Goal: Information Seeking & Learning: Find specific fact

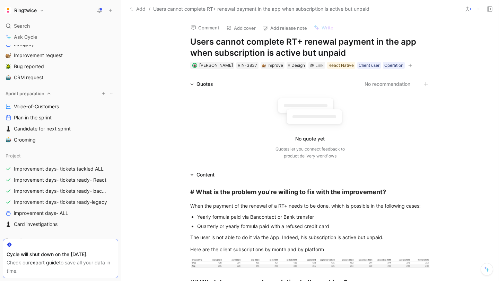
scroll to position [112, 0]
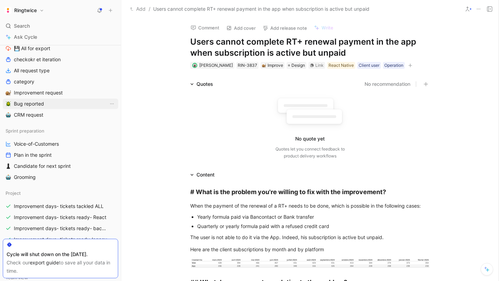
click at [33, 102] on span "Bug reported" at bounding box center [29, 104] width 30 height 7
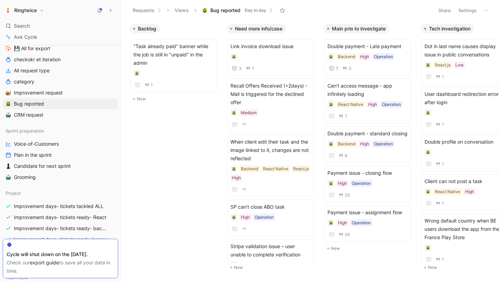
click at [468, 11] on button "Settings" at bounding box center [467, 11] width 24 height 10
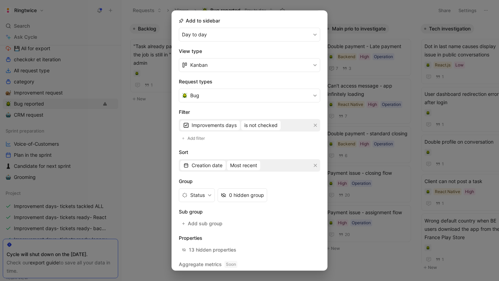
scroll to position [96, 0]
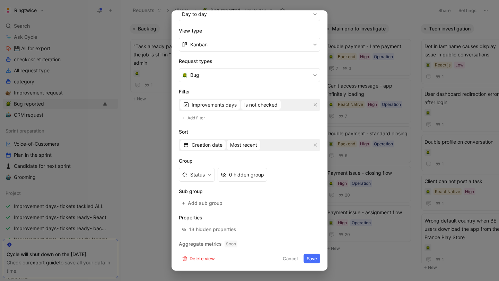
click at [296, 258] on button "Cancel" at bounding box center [290, 259] width 21 height 10
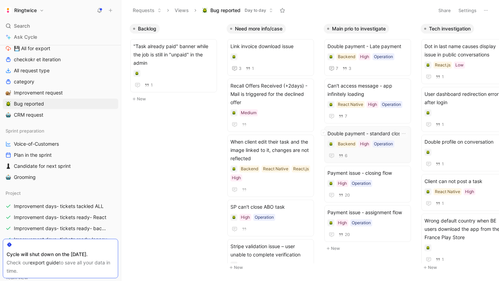
click at [362, 136] on span "Double payment - standard closing" at bounding box center [368, 134] width 80 height 8
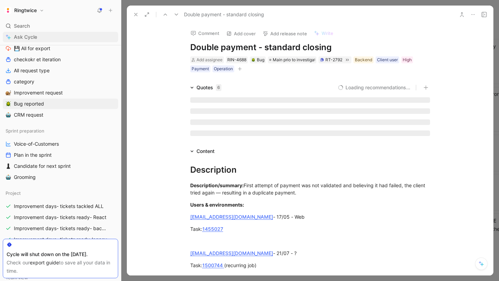
click at [138, 15] on icon at bounding box center [136, 15] width 6 height 6
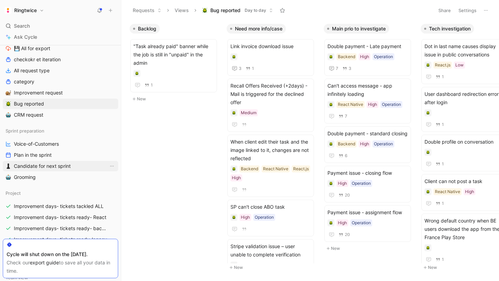
click at [35, 168] on span "Candidate for next sprint" at bounding box center [42, 166] width 57 height 7
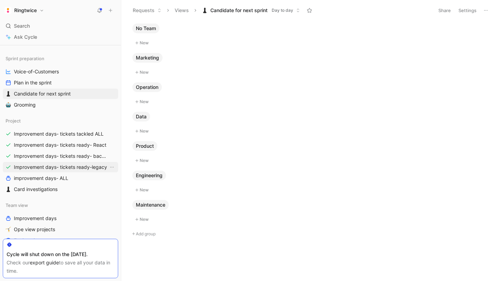
scroll to position [187, 0]
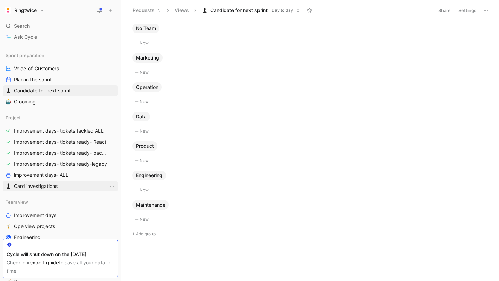
click at [48, 185] on span "Card investigations" at bounding box center [36, 186] width 44 height 7
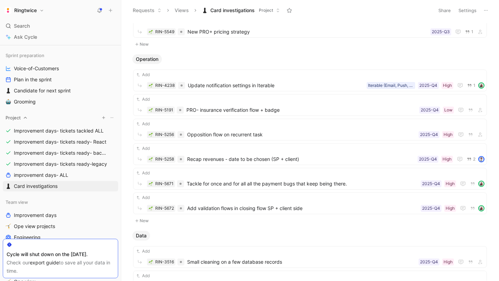
scroll to position [76, 0]
click at [468, 11] on button "Settings" at bounding box center [467, 11] width 24 height 10
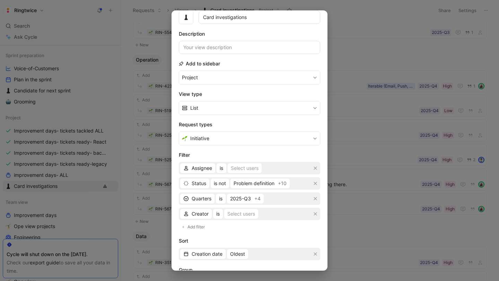
scroll to position [36, 0]
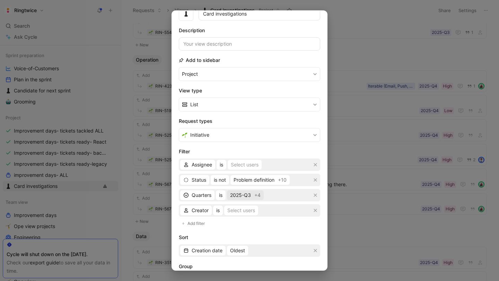
click at [258, 197] on span "+4" at bounding box center [257, 195] width 6 height 8
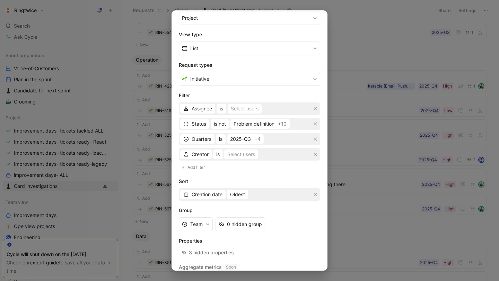
scroll to position [51, 0]
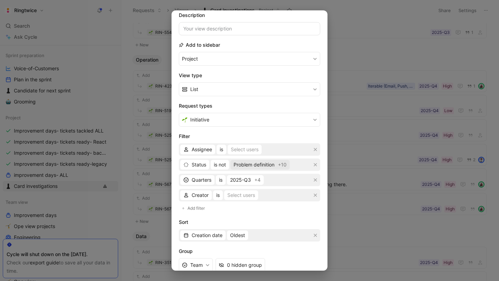
click at [248, 166] on span "Problem definition" at bounding box center [254, 165] width 41 height 8
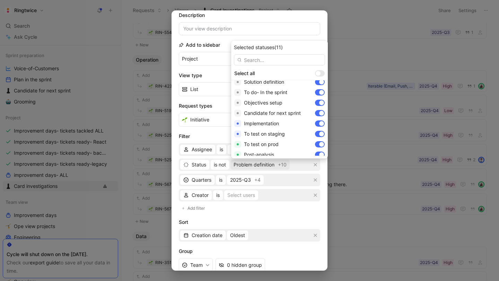
scroll to position [0, 0]
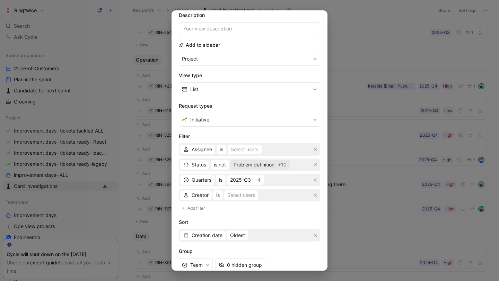
click at [259, 165] on span "Problem definition" at bounding box center [254, 165] width 41 height 8
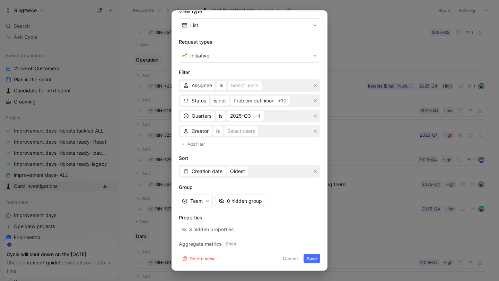
click at [293, 260] on button "Cancel" at bounding box center [290, 259] width 21 height 10
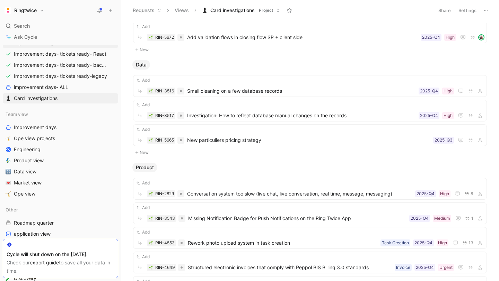
scroll to position [276, 0]
click at [33, 171] on span "Data view" at bounding box center [25, 170] width 23 height 7
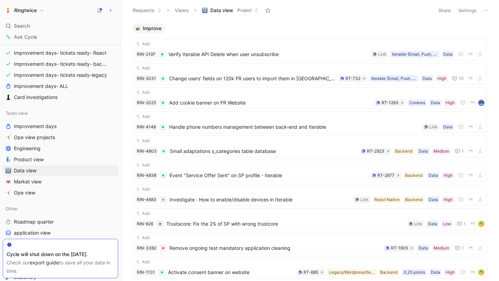
click at [470, 9] on button "Settings" at bounding box center [467, 11] width 24 height 10
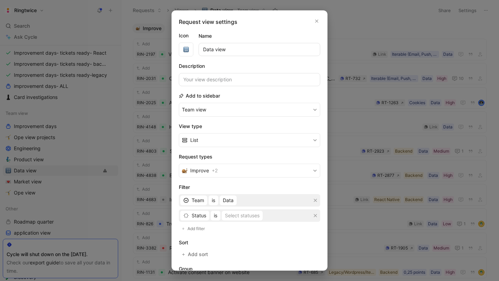
scroll to position [92, 0]
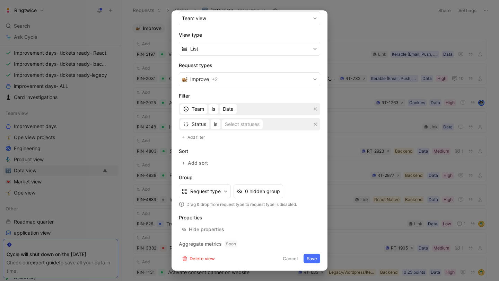
click at [293, 259] on button "Cancel" at bounding box center [290, 259] width 21 height 10
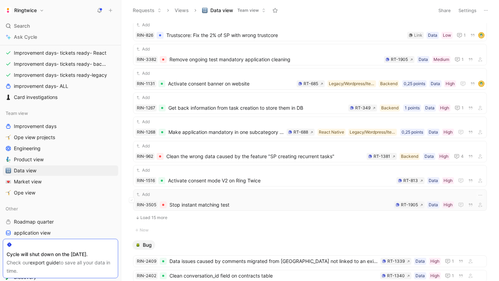
scroll to position [189, 0]
click at [167, 217] on button "Load 15 more" at bounding box center [310, 218] width 354 height 8
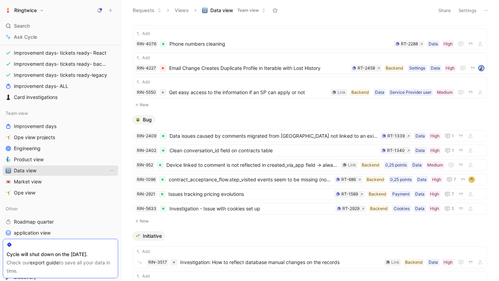
scroll to position [496, 0]
click at [39, 150] on span "Engineering" at bounding box center [27, 148] width 27 height 7
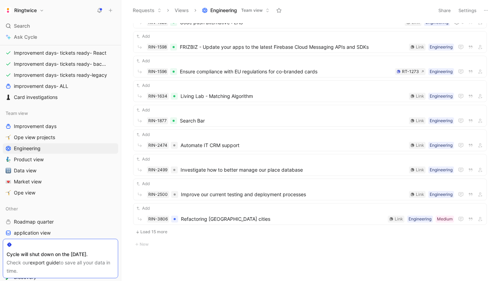
scroll to position [303, 0]
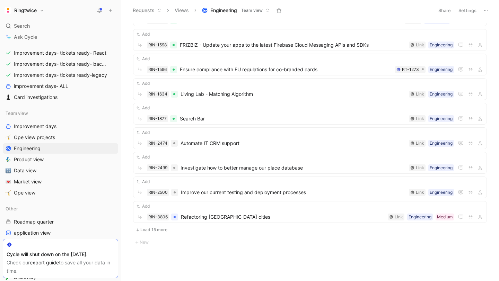
click at [161, 229] on button "Load 15 more" at bounding box center [310, 230] width 354 height 8
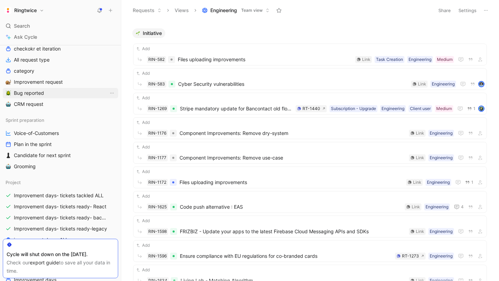
scroll to position [121, 0]
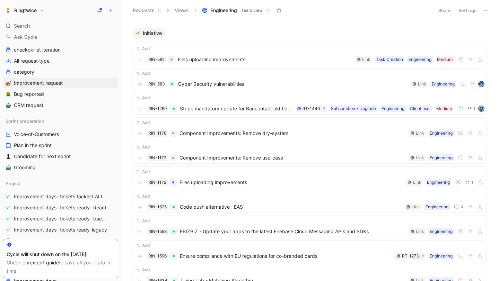
click at [45, 88] on link "Improvement request" at bounding box center [60, 83] width 115 height 10
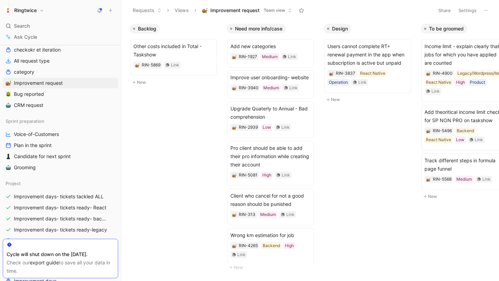
click at [467, 10] on button "Settings" at bounding box center [467, 11] width 24 height 10
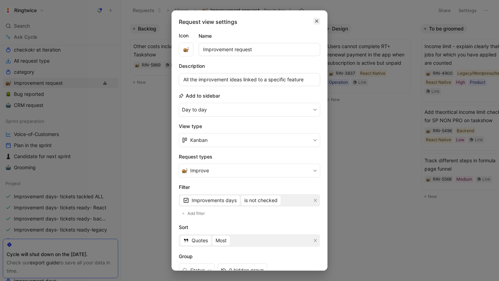
click at [315, 19] on icon "button" at bounding box center [317, 21] width 4 height 6
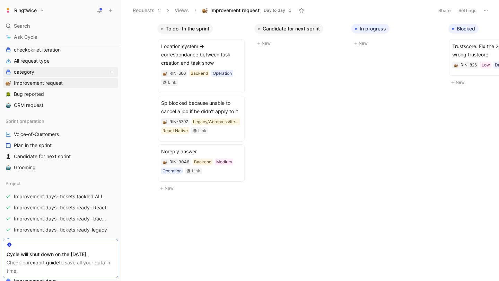
scroll to position [0, 636]
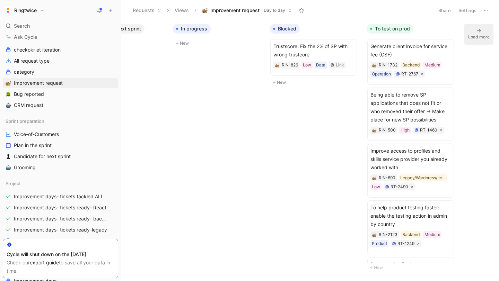
click at [475, 36] on div "Load more" at bounding box center [478, 37] width 21 height 7
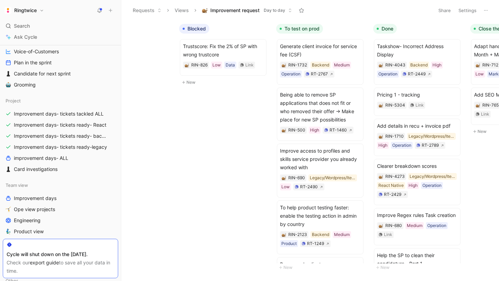
scroll to position [232, 0]
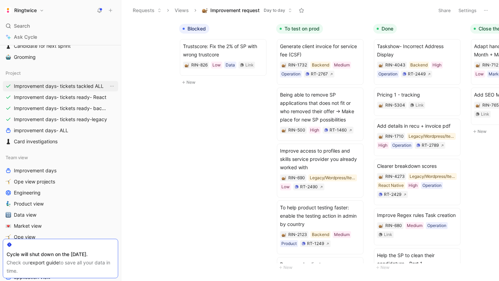
click at [73, 87] on span "Improvement days- tickets tackled ALL" at bounding box center [59, 86] width 90 height 7
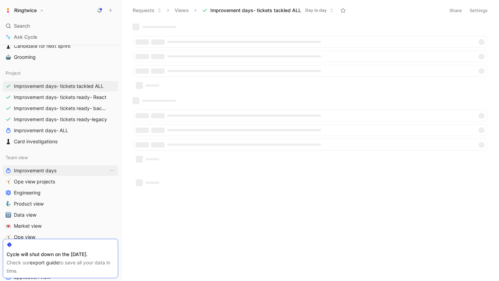
click at [55, 171] on span "Improvement days" at bounding box center [35, 170] width 43 height 7
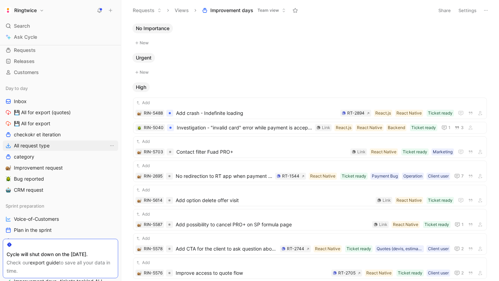
scroll to position [37, 0]
click at [113, 101] on icon "View actions" at bounding box center [112, 101] width 6 height 6
click at [97, 98] on link "Inbox" at bounding box center [60, 101] width 115 height 10
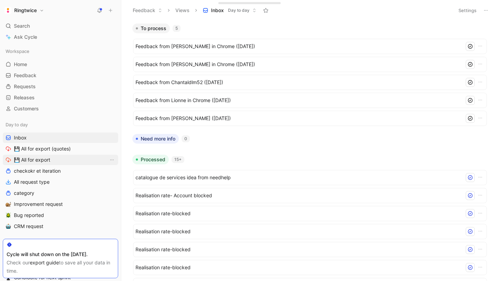
click at [51, 156] on link "💾 All for export" at bounding box center [60, 160] width 115 height 10
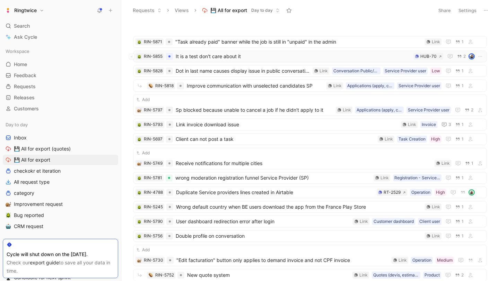
click at [209, 53] on span "It is a test don't care about it" at bounding box center [293, 56] width 235 height 8
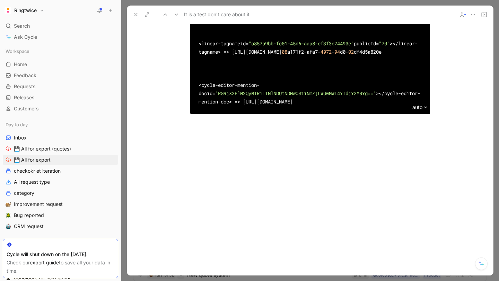
scroll to position [2997, 0]
drag, startPoint x: 211, startPoint y: 144, endPoint x: 398, endPoint y: 146, distance: 186.2
copy span "T3RoZXJVc2VyXzQ5YWIwZTlhLTM5OTMtNDE3ZC1hMmNkLTA2YTUwY2NiNGZkYw=="
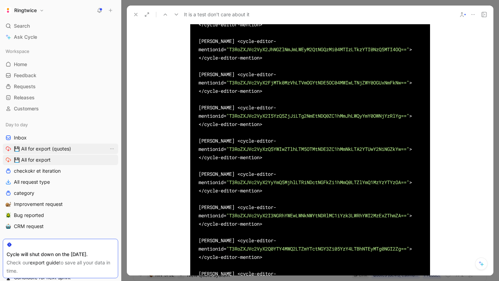
scroll to position [2603, 0]
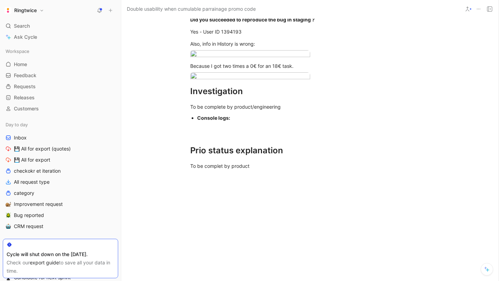
scroll to position [364, 0]
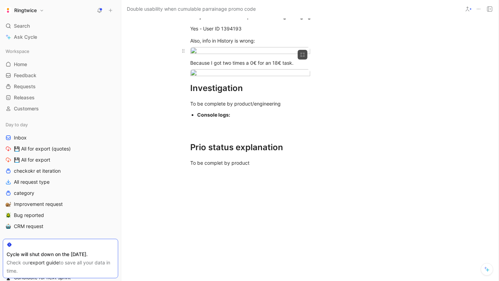
click at [242, 164] on body "Ringtwice Search ⌘ K Ask Cycle Workspace Home G then H Feedback G then F Reques…" at bounding box center [249, 140] width 499 height 281
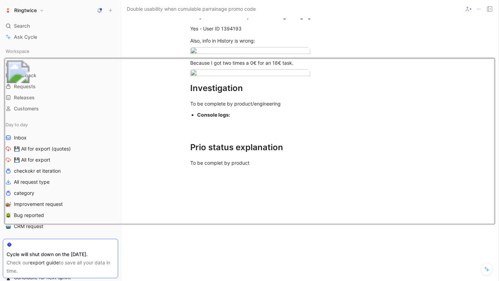
click at [234, 281] on div at bounding box center [249, 281] width 499 height 0
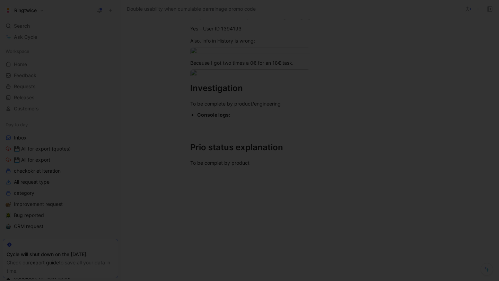
click at [253, 218] on body "Ringtwice Search ⌘ K Ask Cycle Workspace Home G then H Feedback G then F Reques…" at bounding box center [249, 140] width 499 height 281
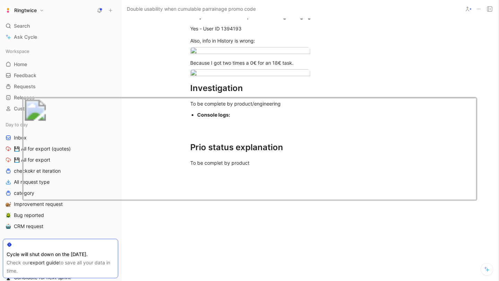
click at [126, 281] on div at bounding box center [249, 281] width 499 height 0
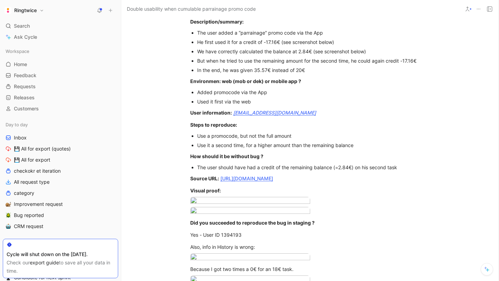
scroll to position [0, 0]
